Goal: Find specific page/section: Find specific page/section

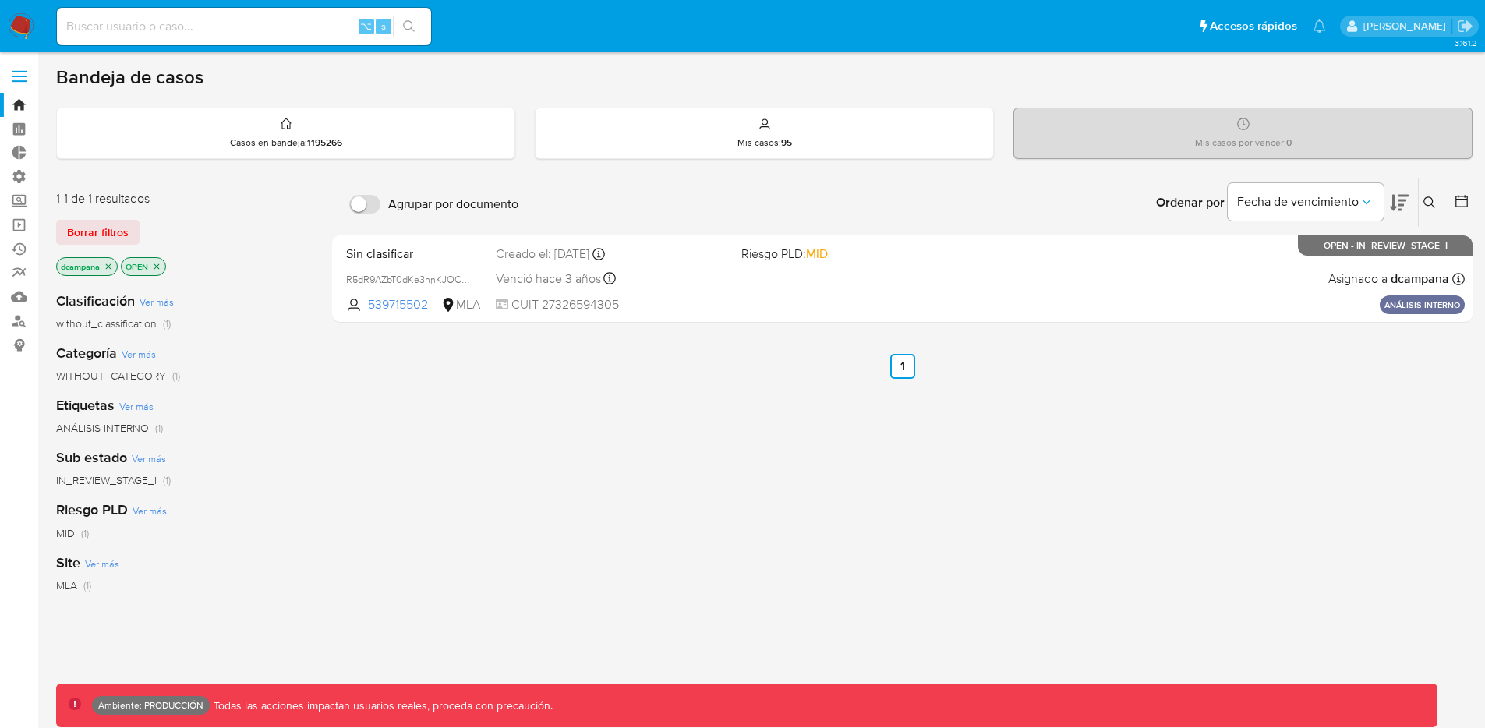
click at [19, 76] on span at bounding box center [20, 77] width 16 height 2
click at [0, 0] on input "checkbox" at bounding box center [0, 0] width 0 height 0
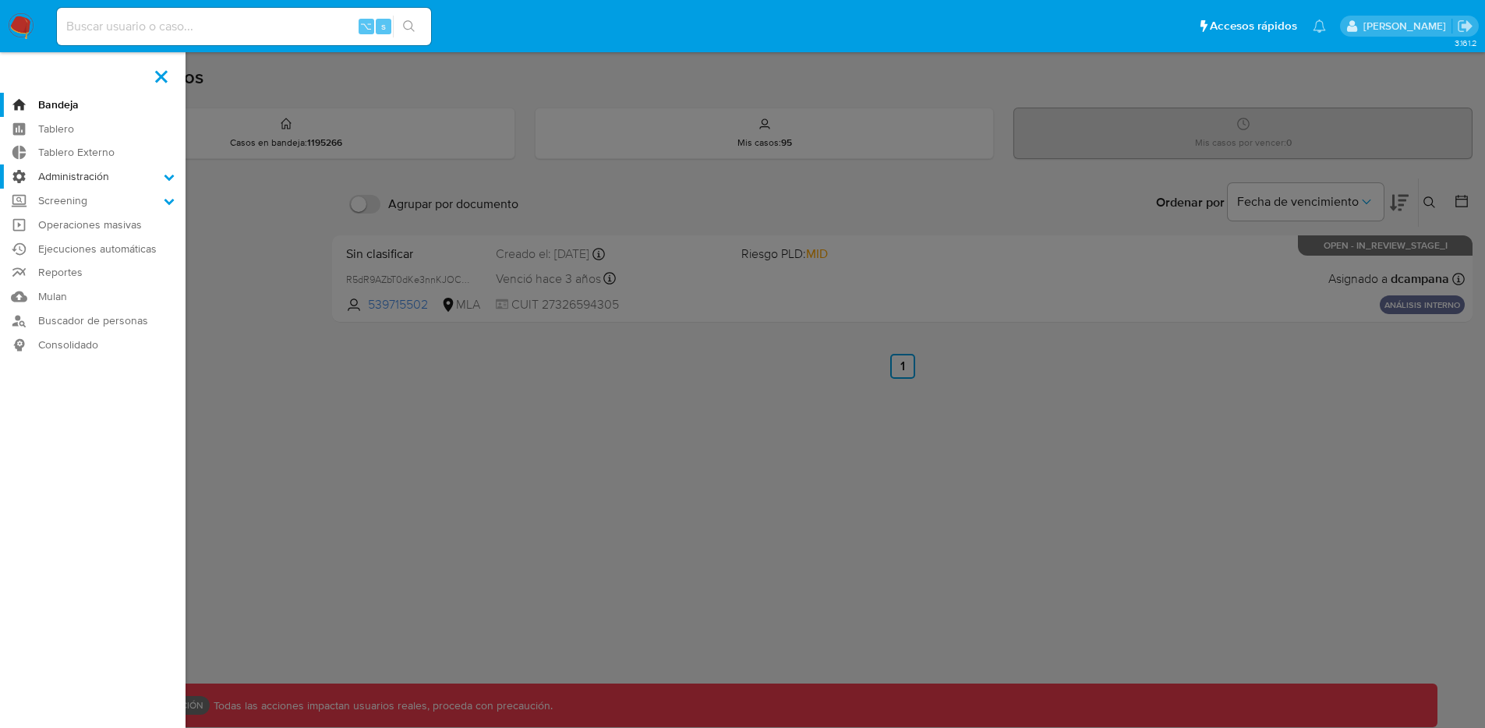
click at [112, 173] on label "Administración" at bounding box center [93, 176] width 186 height 24
click at [0, 0] on input "Administración" at bounding box center [0, 0] width 0 height 0
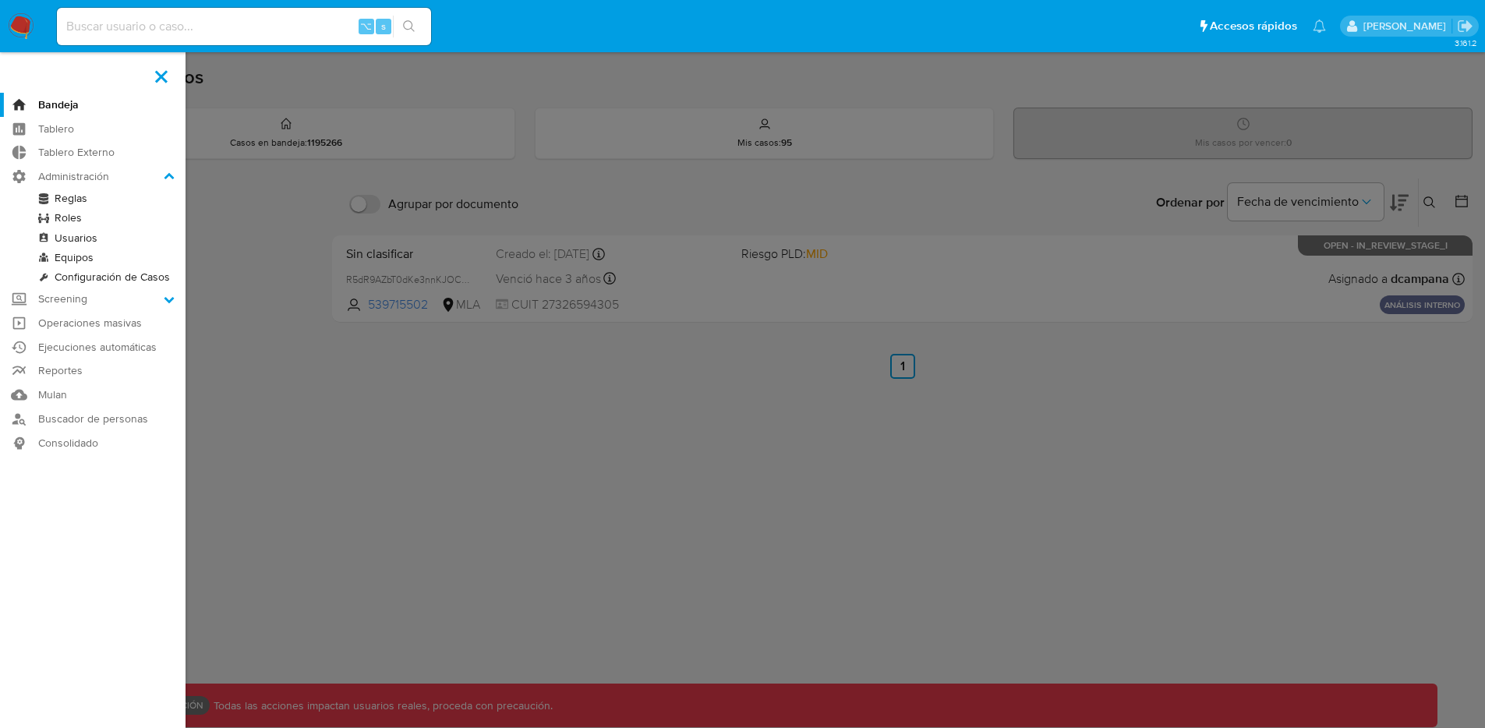
click at [72, 198] on link "Reglas" at bounding box center [93, 198] width 186 height 19
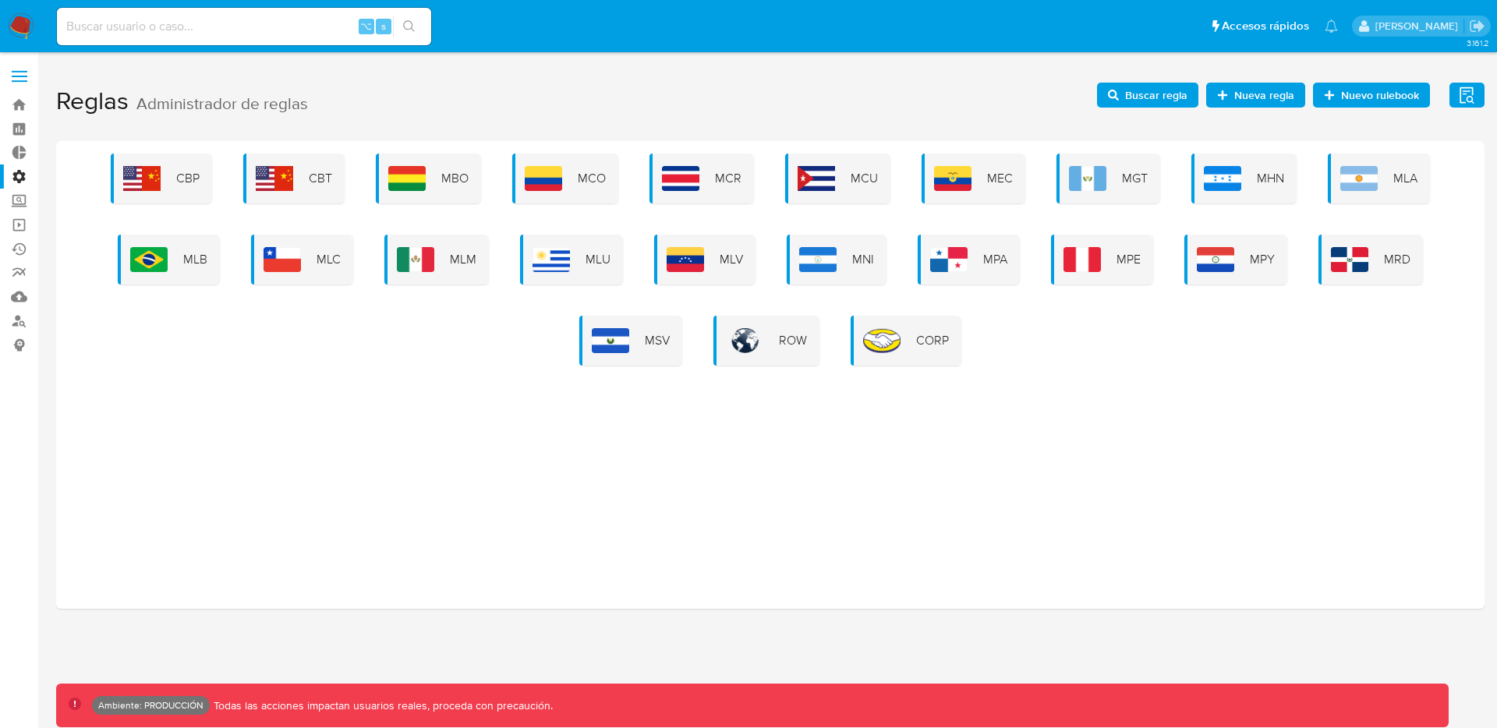
drag, startPoint x: 1154, startPoint y: 79, endPoint x: 1144, endPoint y: 112, distance: 35.0
click at [1154, 79] on h1 "Reglas Administrador de reglas Evidencias Nuevo rulebook Nueva regla Buscar reg…" at bounding box center [770, 102] width 1428 height 54
drag, startPoint x: 1142, startPoint y: 117, endPoint x: 1141, endPoint y: 108, distance: 8.6
click at [1142, 116] on h1 "Reglas Administrador de reglas Evidencias Nuevo rulebook Nueva regla Buscar reg…" at bounding box center [770, 102] width 1428 height 54
click at [1136, 90] on span "Buscar regla" at bounding box center [1156, 95] width 62 height 25
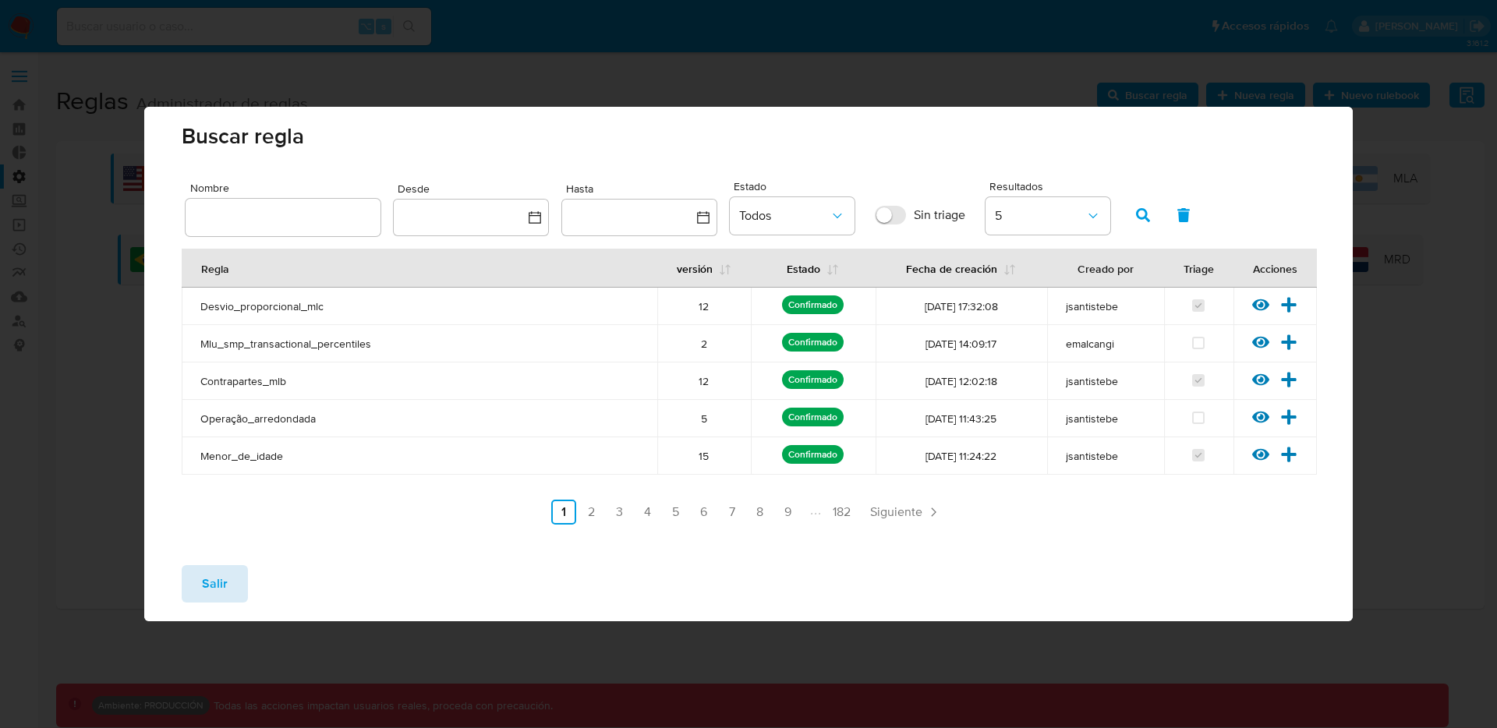
click at [231, 585] on button "Salir" at bounding box center [215, 583] width 66 height 37
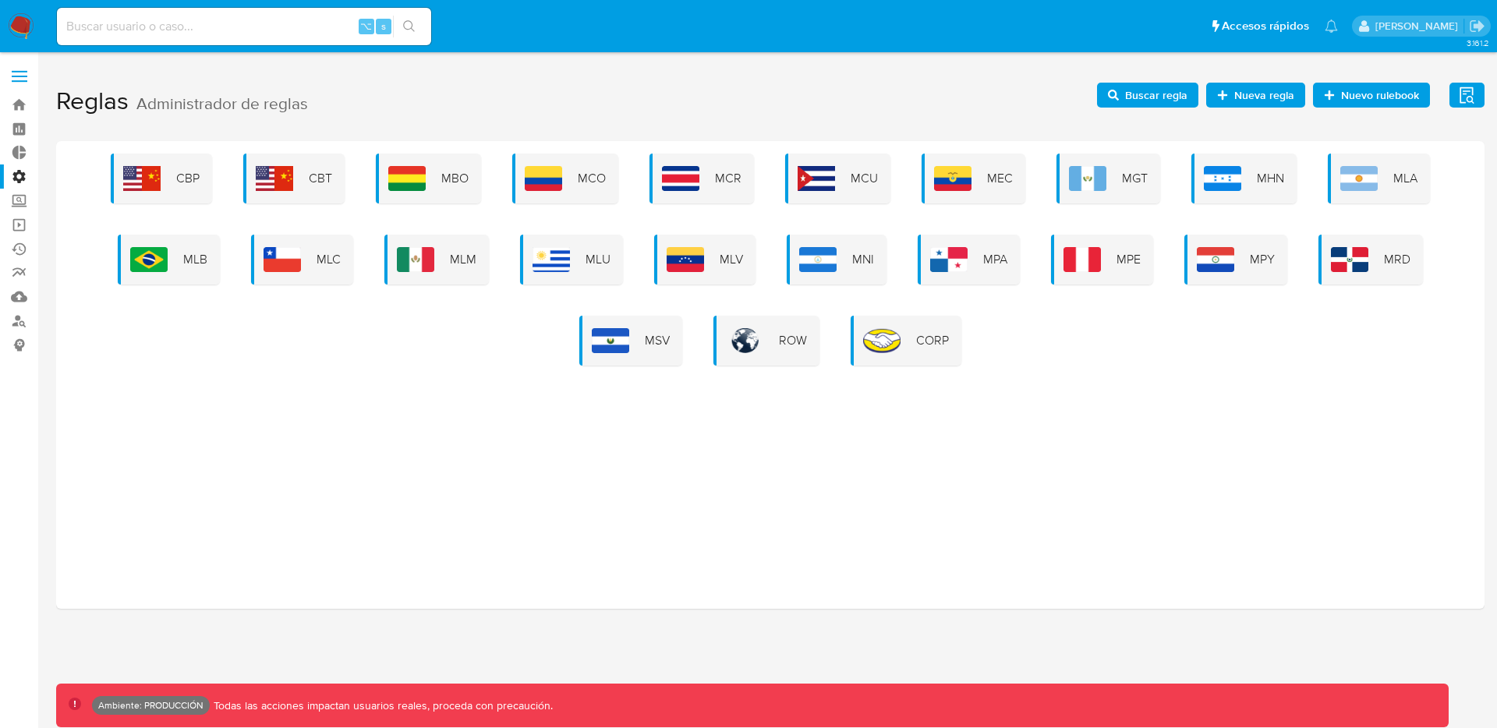
click at [1158, 95] on span "Buscar regla" at bounding box center [1156, 95] width 62 height 25
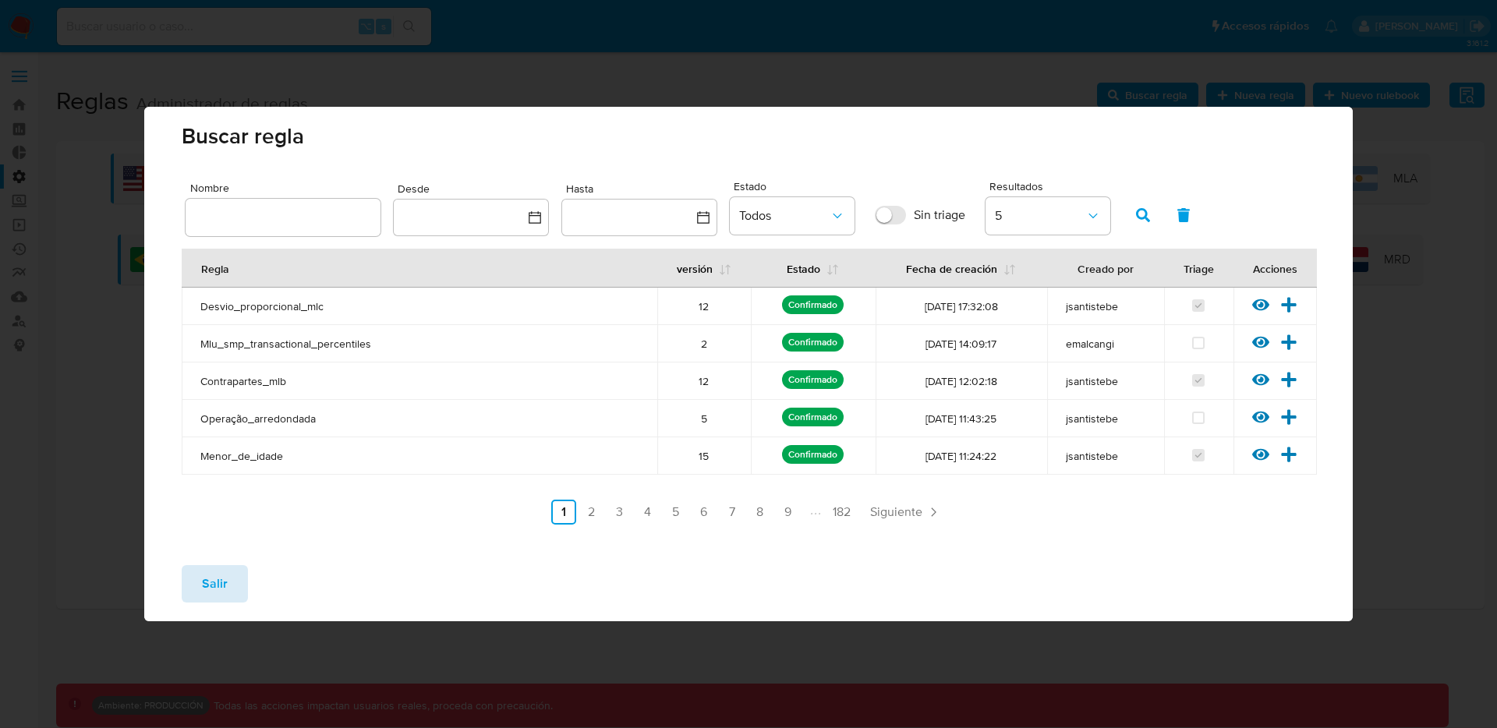
click at [226, 578] on button "Salir" at bounding box center [215, 583] width 66 height 37
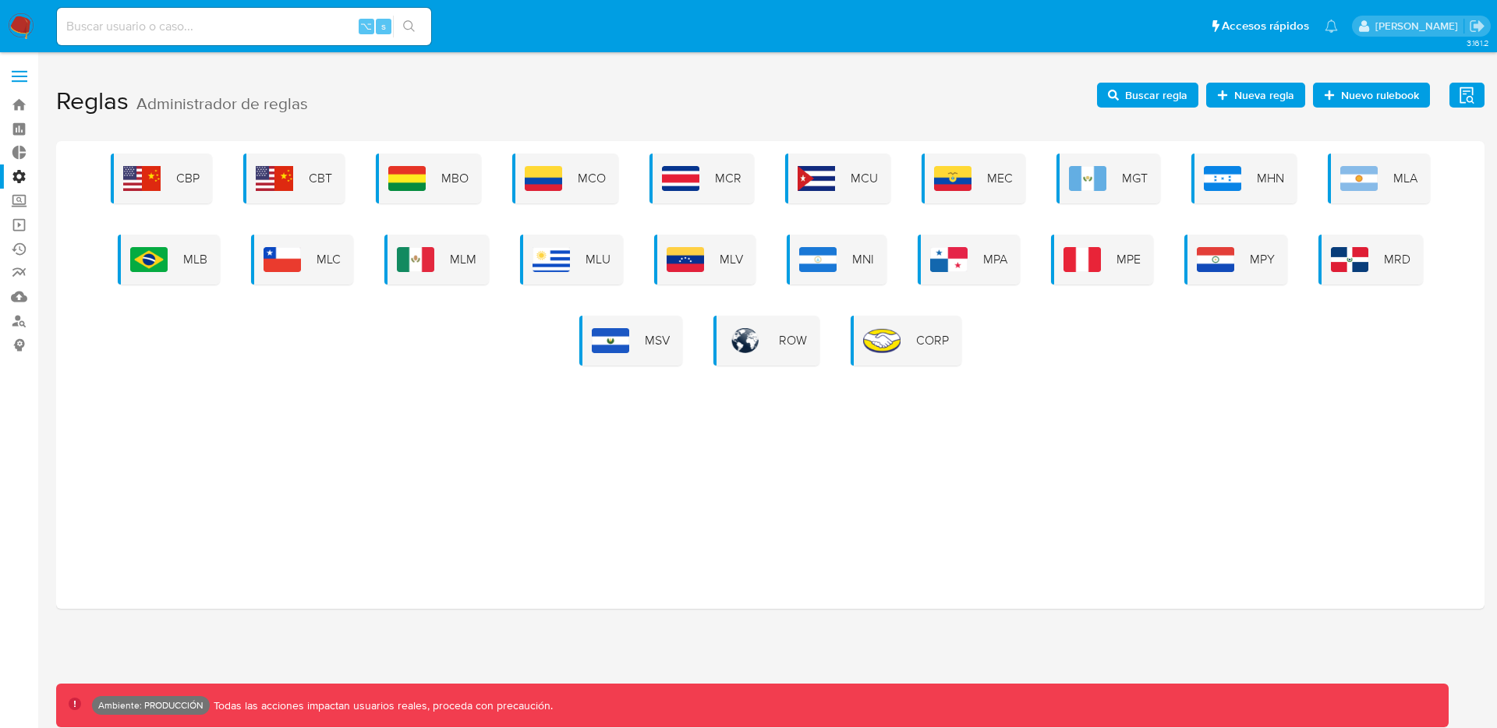
click at [1175, 94] on span "Buscar regla" at bounding box center [1156, 95] width 62 height 25
